Goal: Information Seeking & Learning: Find specific fact

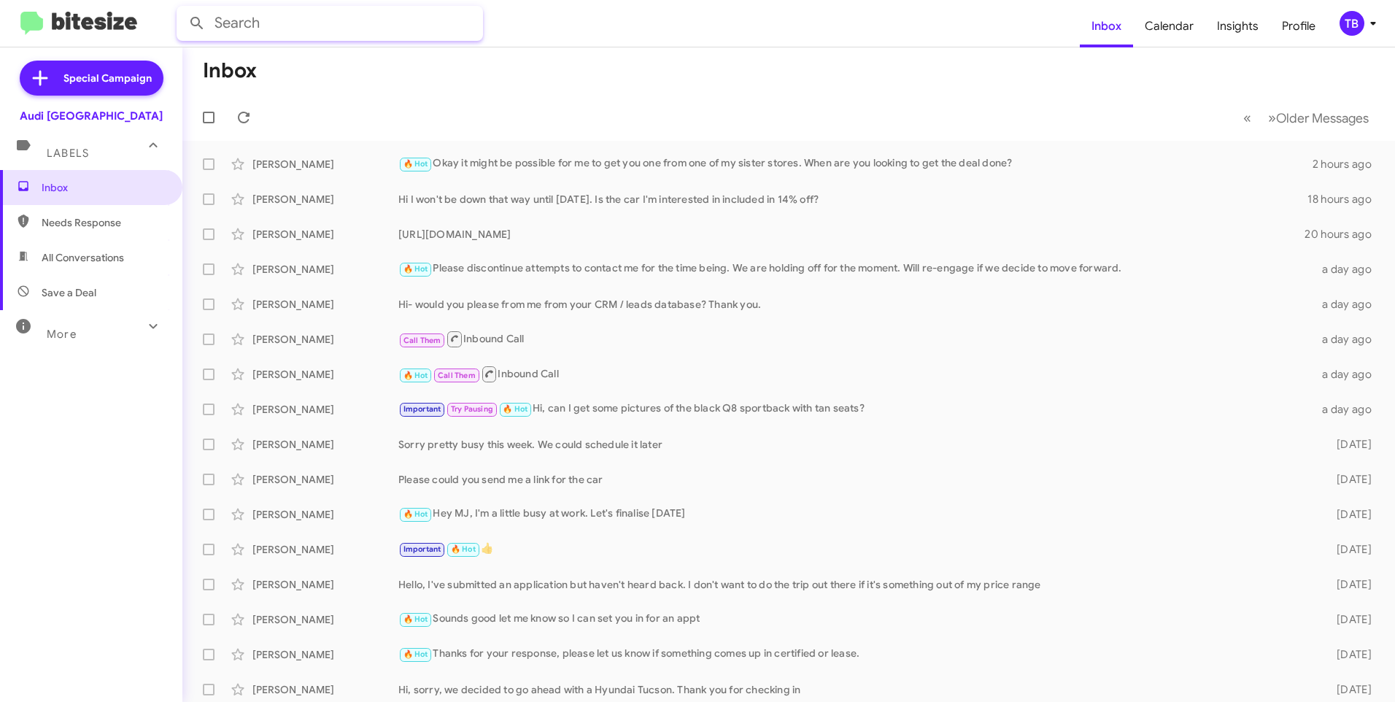
click at [276, 23] on input "text" at bounding box center [330, 23] width 306 height 35
click at [182, 9] on button at bounding box center [196, 23] width 29 height 29
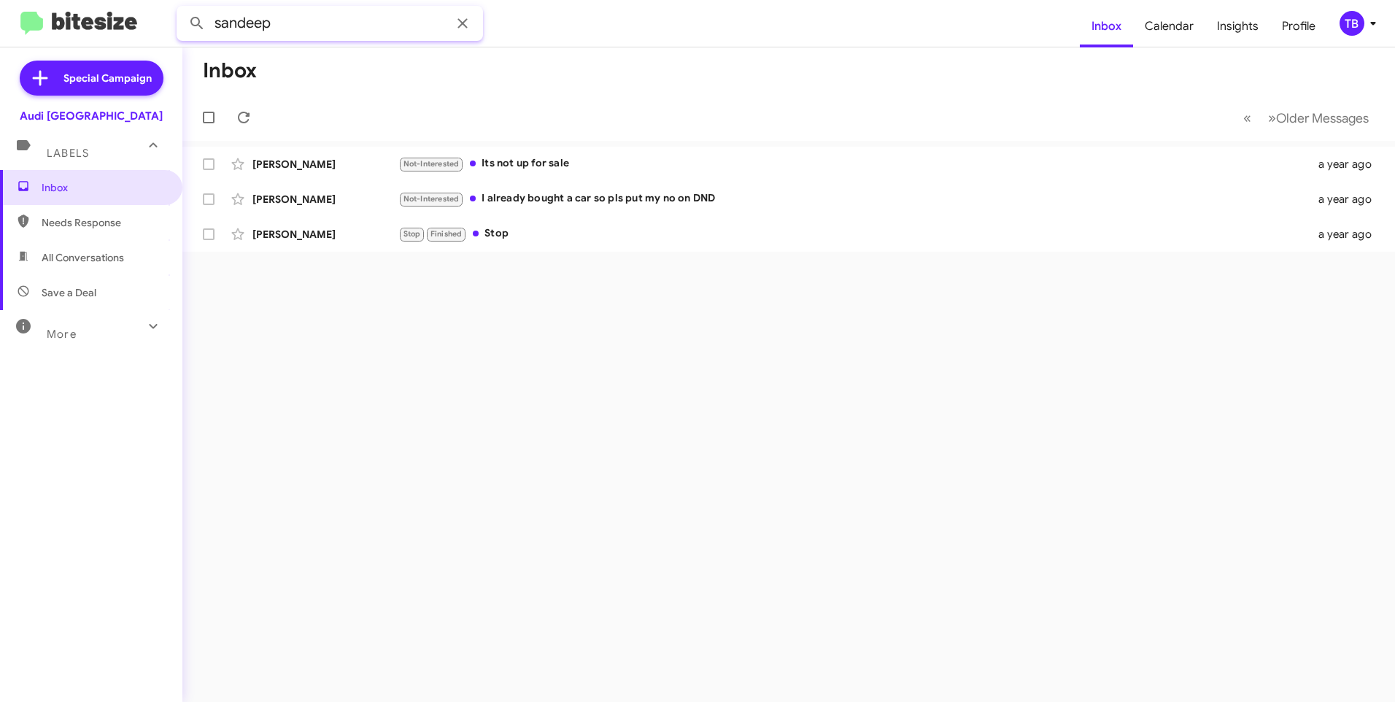
click at [320, 28] on input "sandeep" at bounding box center [330, 23] width 306 height 35
type input "aggarwal"
click at [182, 9] on button at bounding box center [196, 23] width 29 height 29
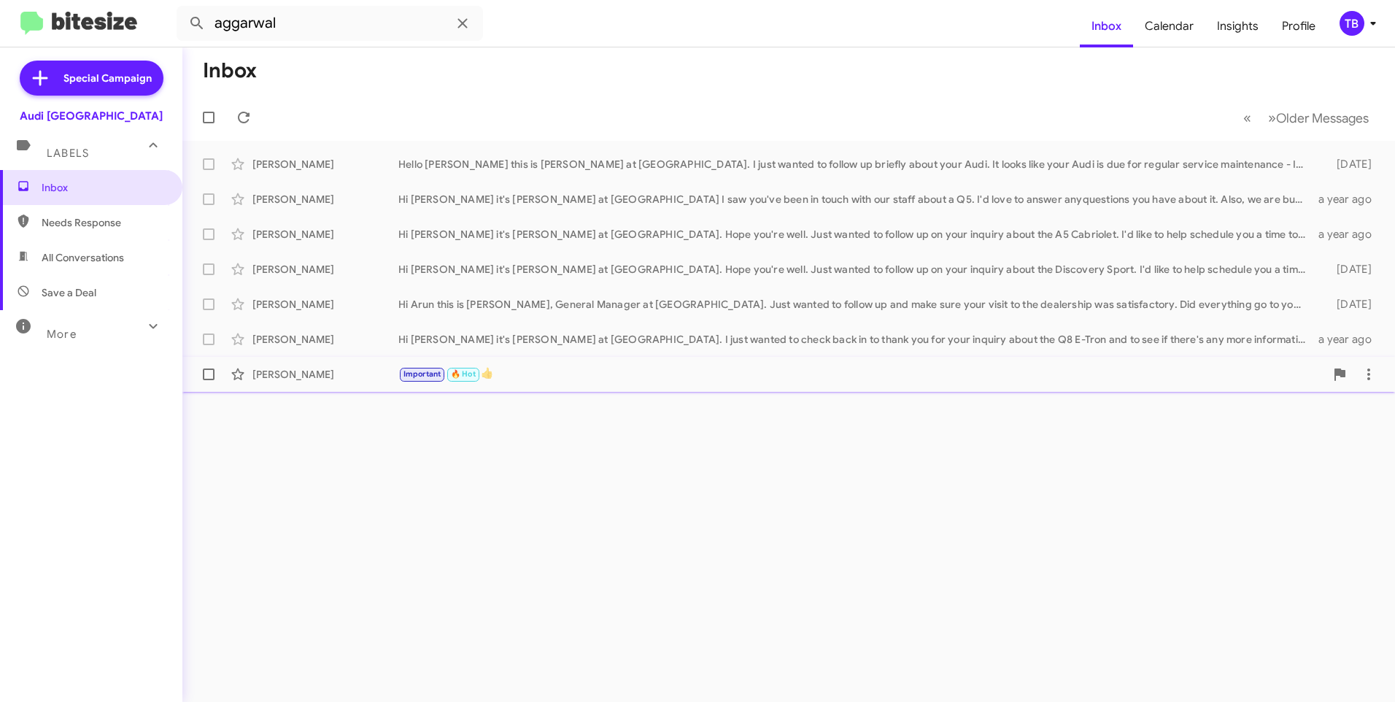
click at [636, 380] on div "Important 🔥 Hot 👍" at bounding box center [861, 373] width 926 height 17
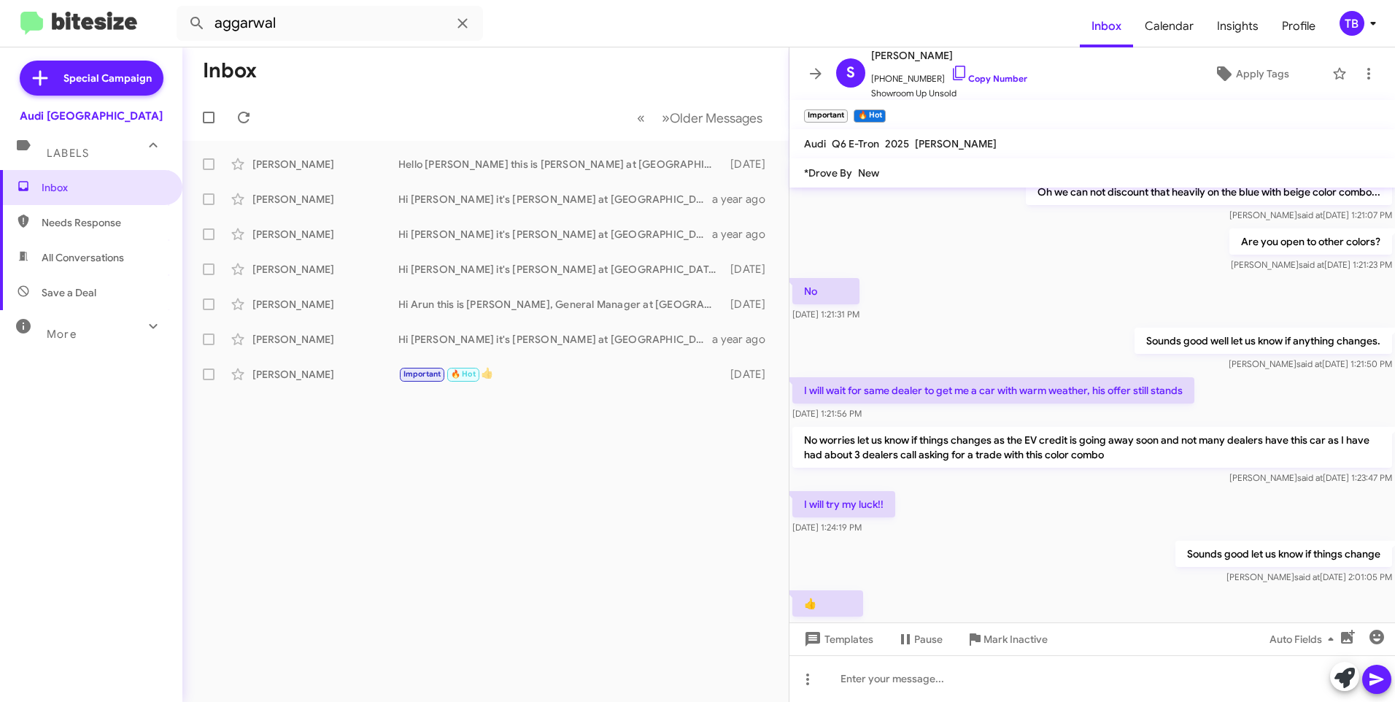
scroll to position [703, 0]
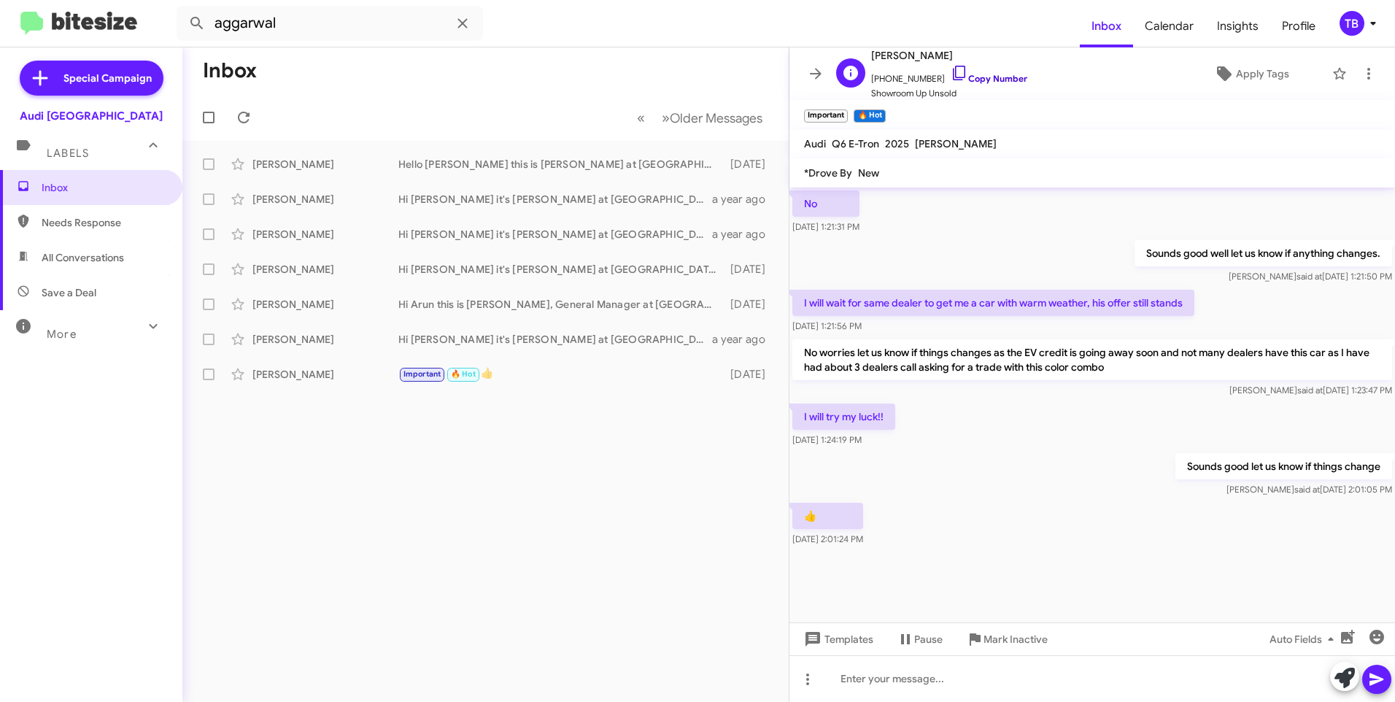
click at [951, 74] on icon at bounding box center [960, 73] width 18 height 18
click at [52, 182] on span "Inbox" at bounding box center [104, 187] width 124 height 15
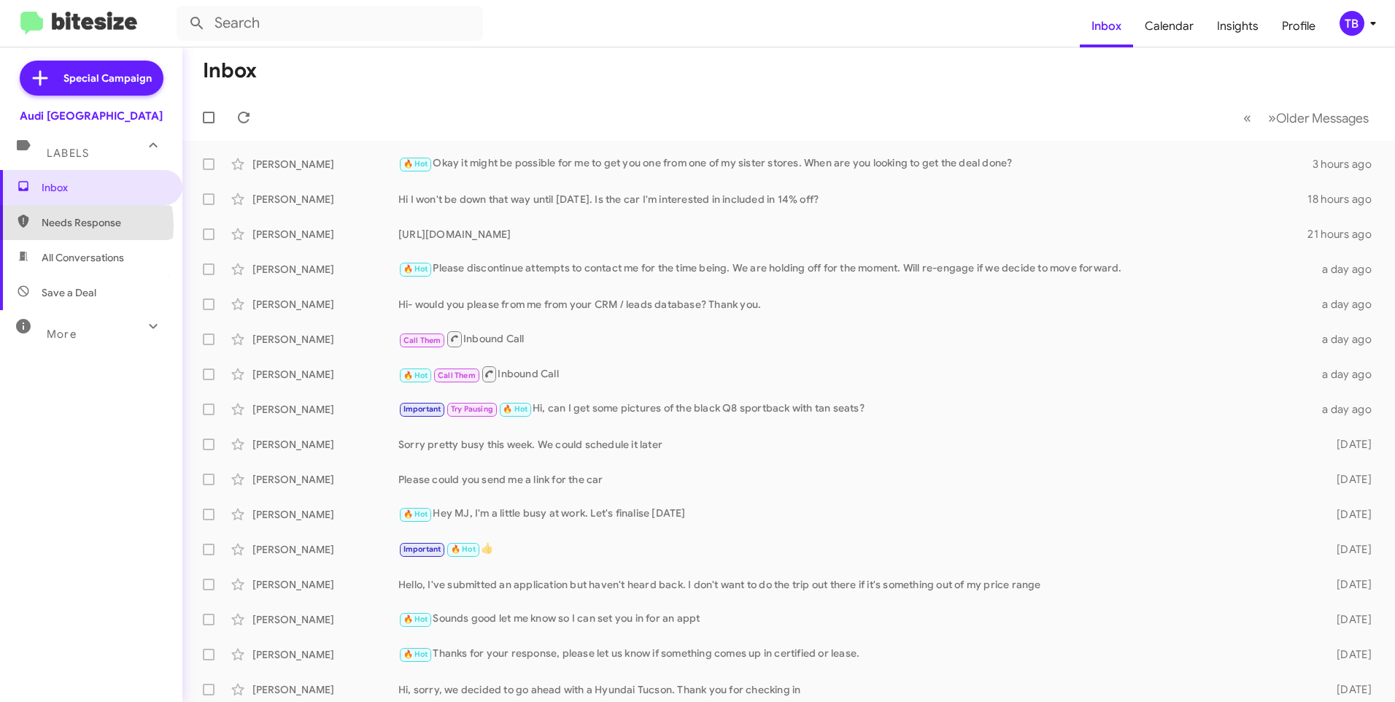
click at [69, 225] on span "Needs Response" at bounding box center [104, 222] width 124 height 15
type input "in:needs-response"
